Goal: Information Seeking & Learning: Learn about a topic

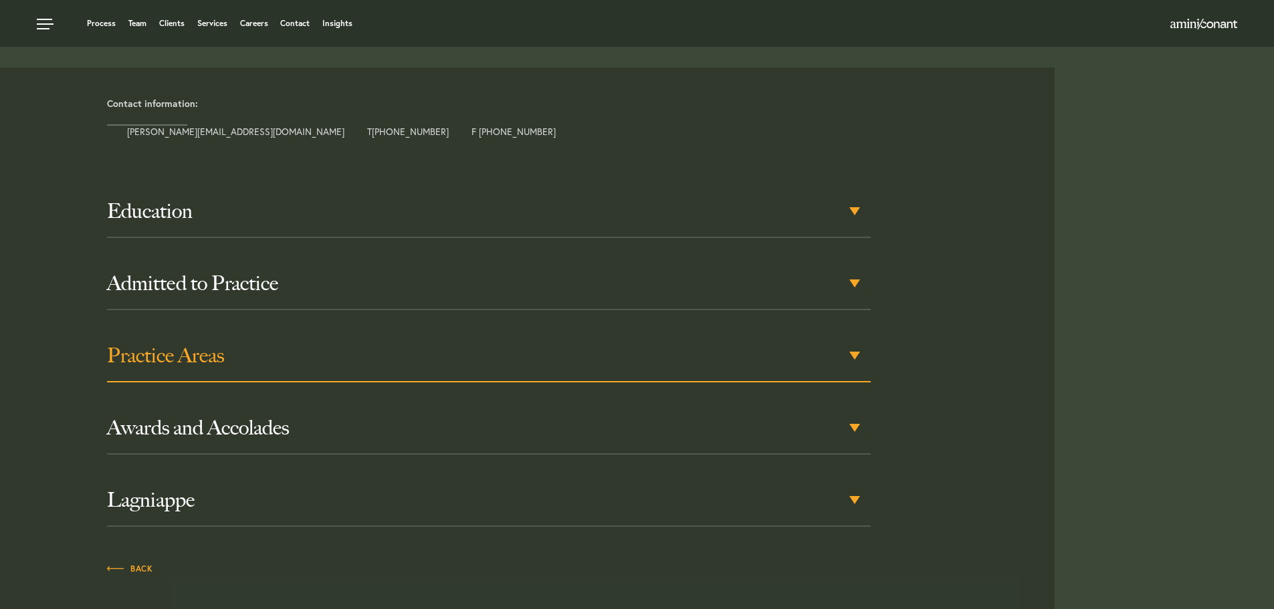
scroll to position [531, 0]
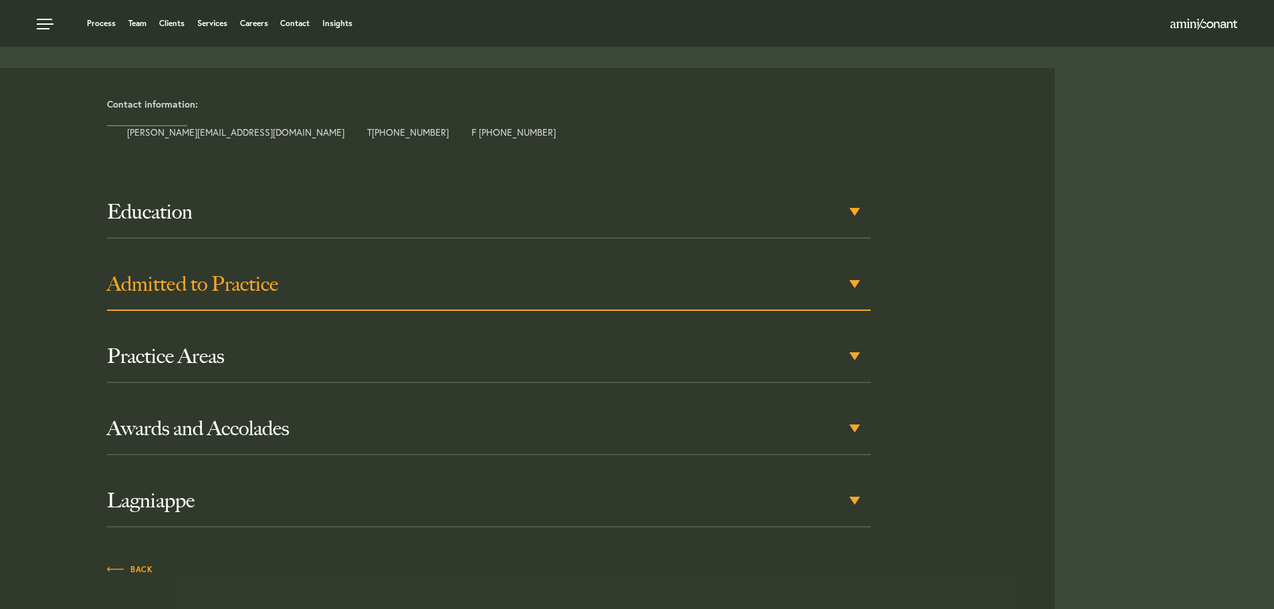
click at [240, 266] on div "Admitted to Practice" at bounding box center [488, 285] width 763 height 52
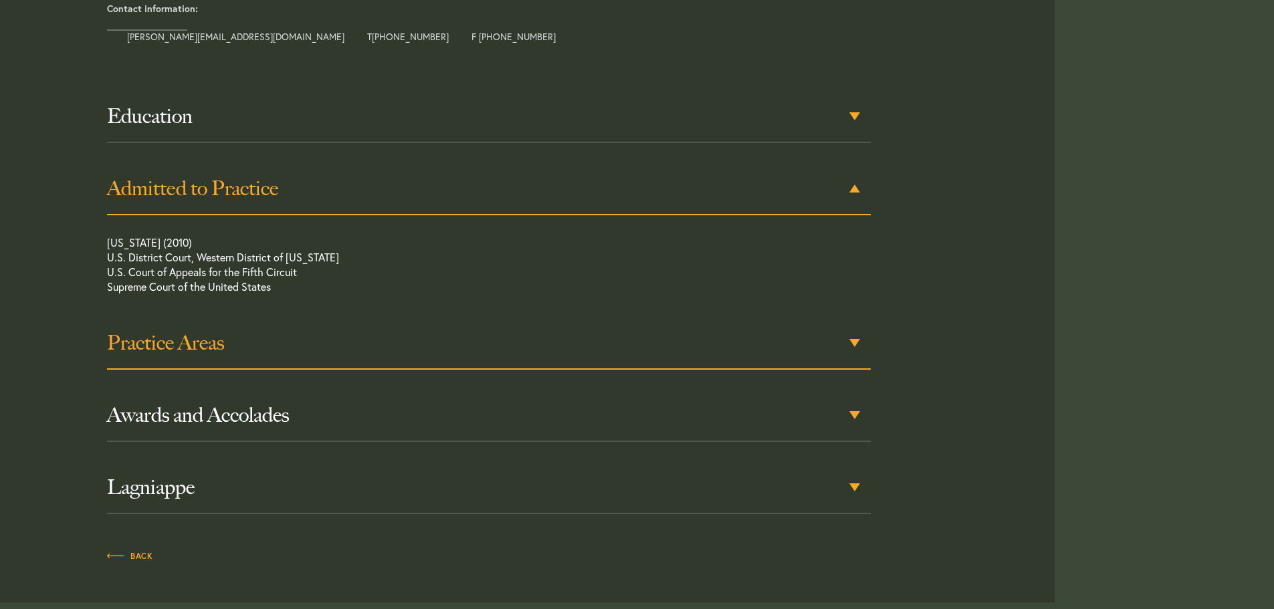
scroll to position [637, 0]
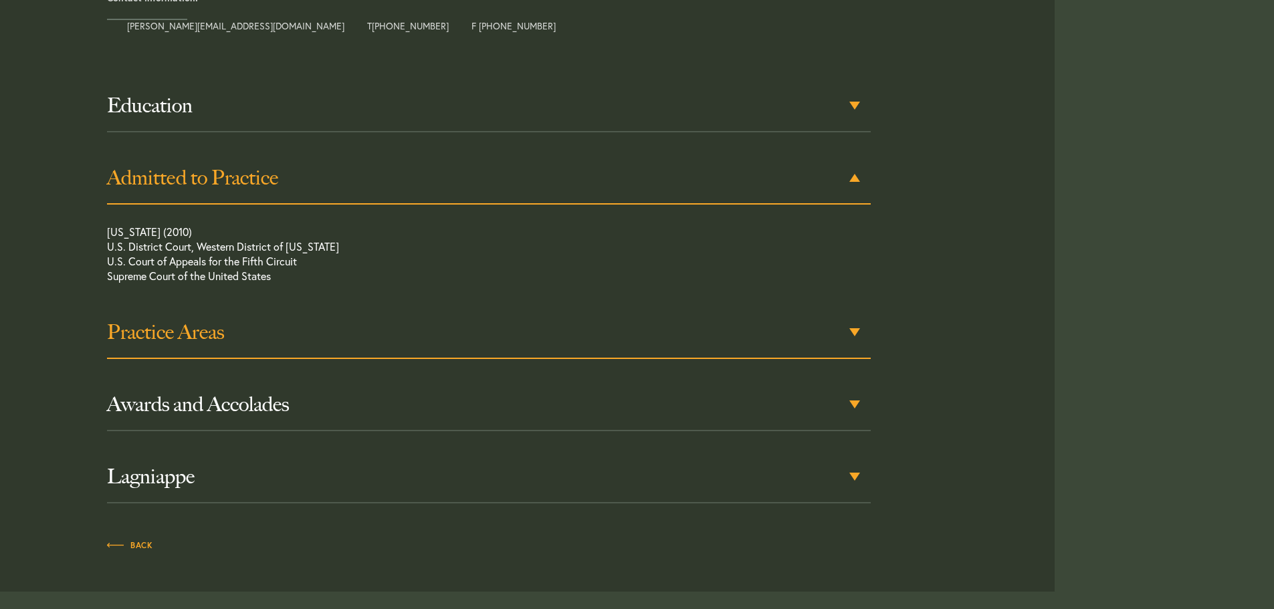
click at [170, 343] on h3 "Practice Areas" at bounding box center [488, 332] width 763 height 24
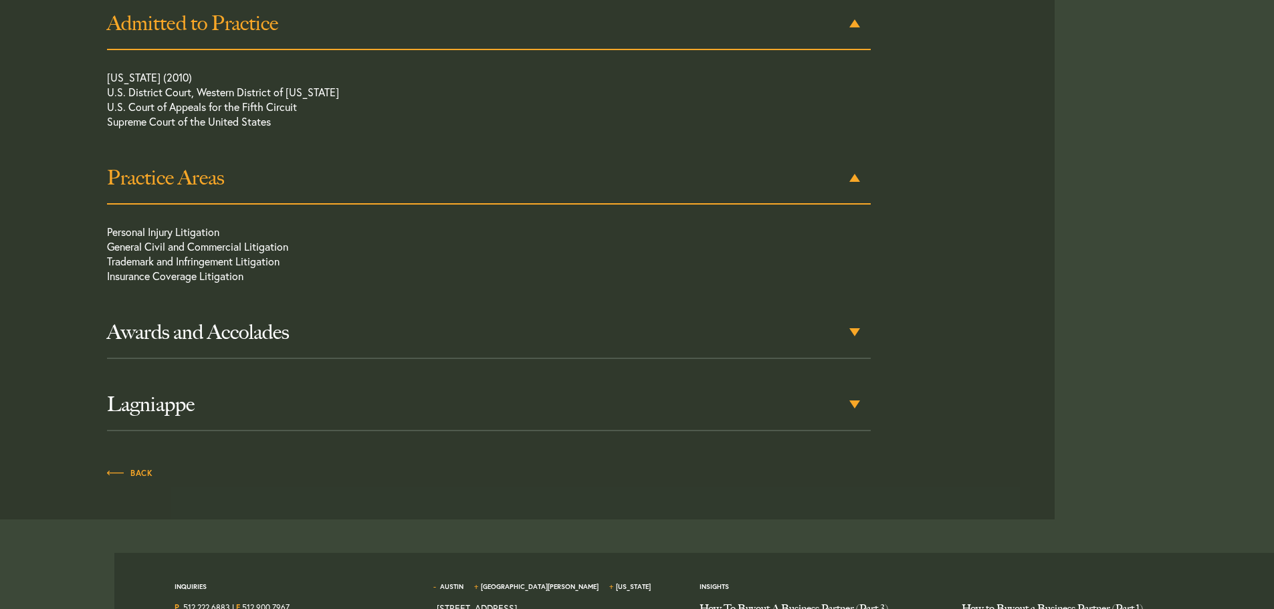
scroll to position [725, 0]
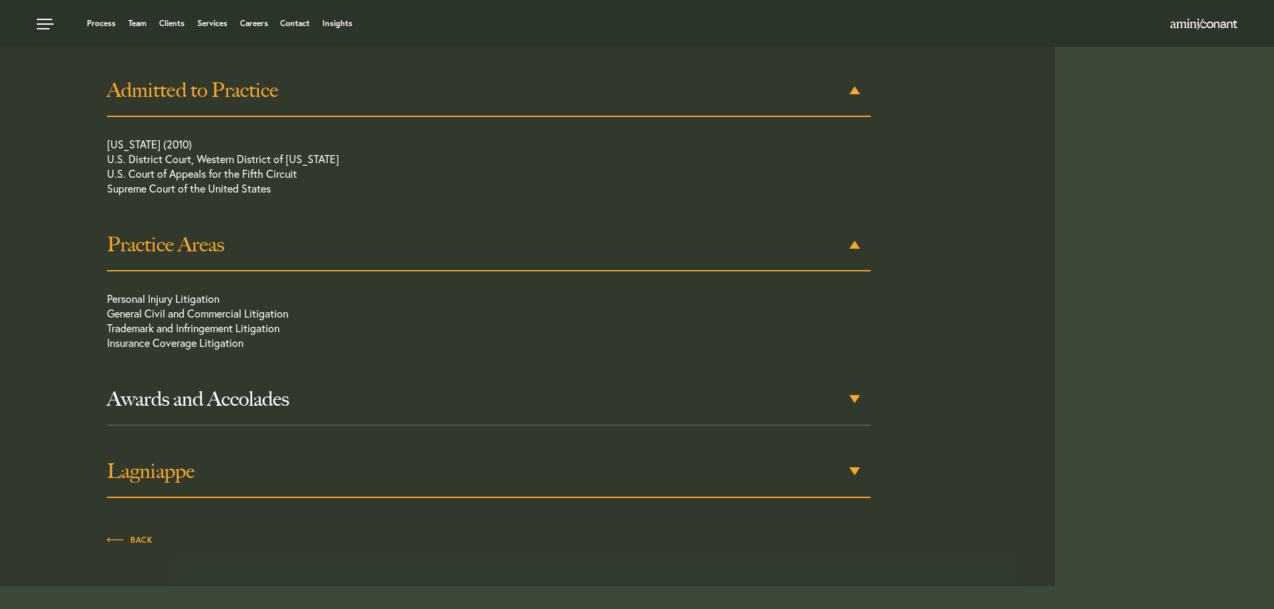
click at [199, 469] on h3 "Lagniappe" at bounding box center [488, 471] width 763 height 24
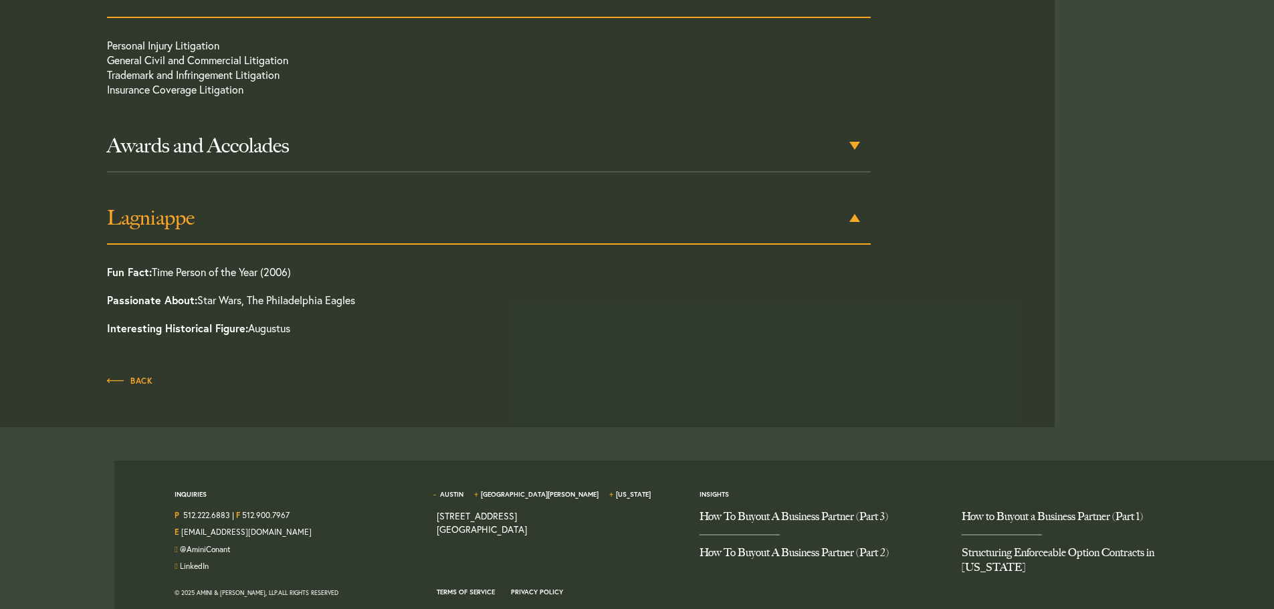
scroll to position [988, 0]
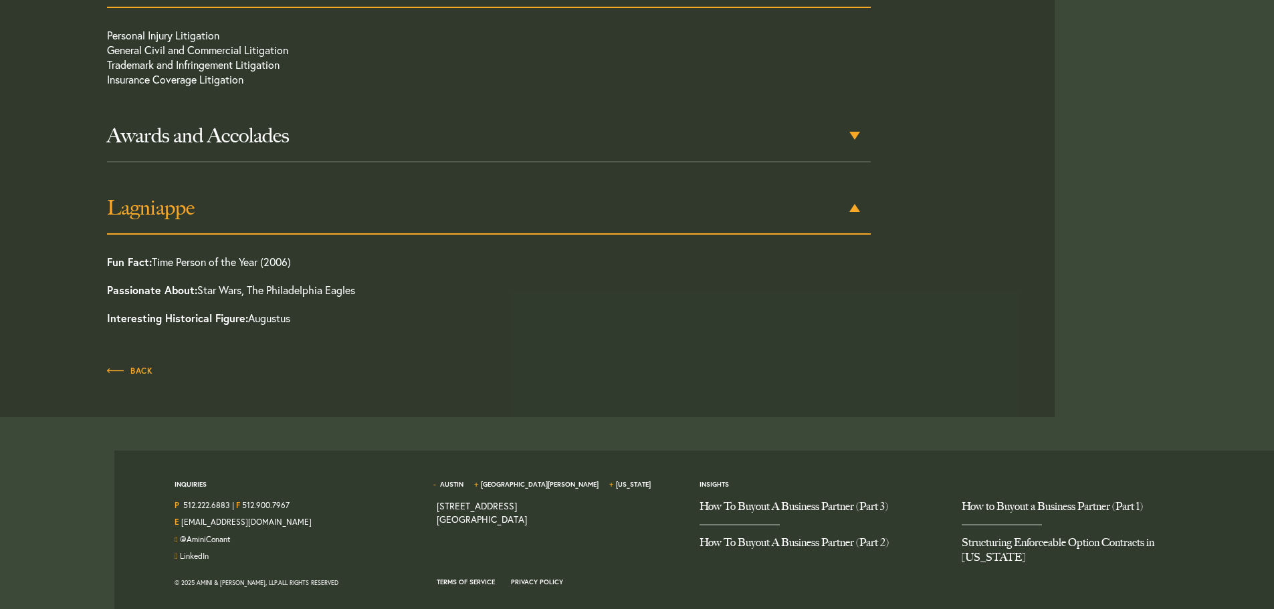
drag, startPoint x: 300, startPoint y: 261, endPoint x: 156, endPoint y: 268, distance: 144.6
click at [156, 268] on p "Fun Fact: Time Person of the Year (2006)" at bounding box center [450, 265] width 687 height 21
copy p "Time Person of the Year (2006)"
click at [395, 356] on div "Back" at bounding box center [489, 366] width 784 height 35
drag, startPoint x: 307, startPoint y: 262, endPoint x: 104, endPoint y: 261, distance: 202.6
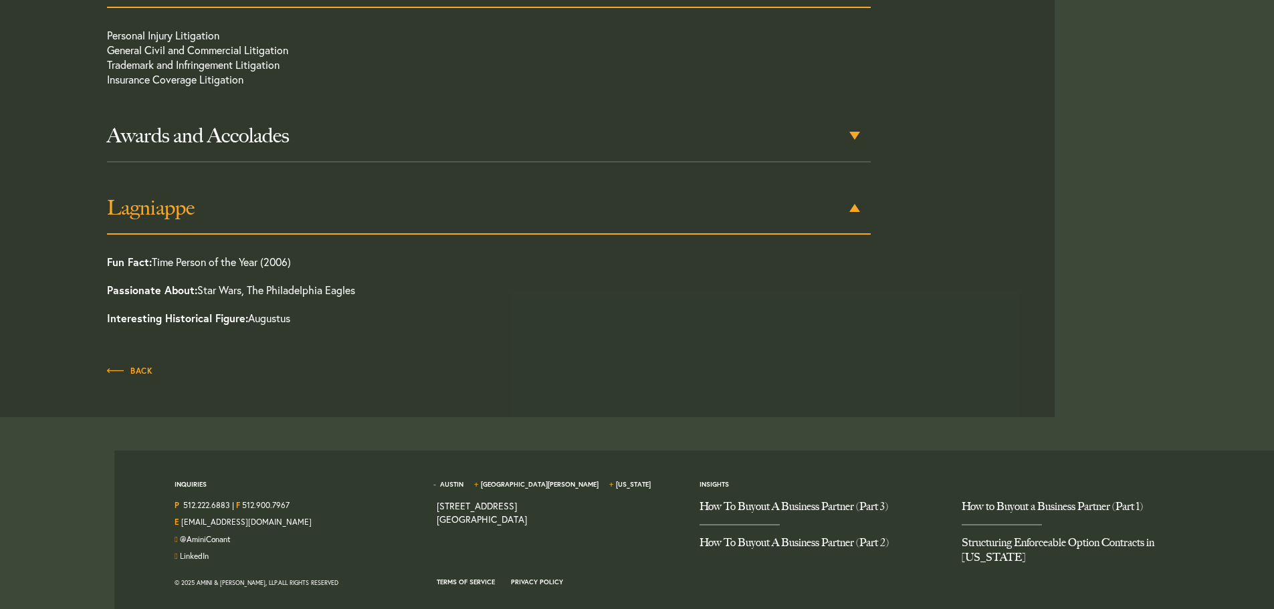
click at [104, 261] on div "Education [GEOGRAPHIC_DATA], [PERSON_NAME], 2010 [GEOGRAPHIC_DATA], B.A., Polit…" at bounding box center [489, 39] width 784 height 620
click at [316, 262] on p "Fun Fact: Time Person of the Year (2006)" at bounding box center [450, 265] width 687 height 21
click at [257, 247] on div "Education [GEOGRAPHIC_DATA], [PERSON_NAME], 2010 [GEOGRAPHIC_DATA], B.A., Polit…" at bounding box center [488, 39] width 763 height 620
